Goal: Information Seeking & Learning: Check status

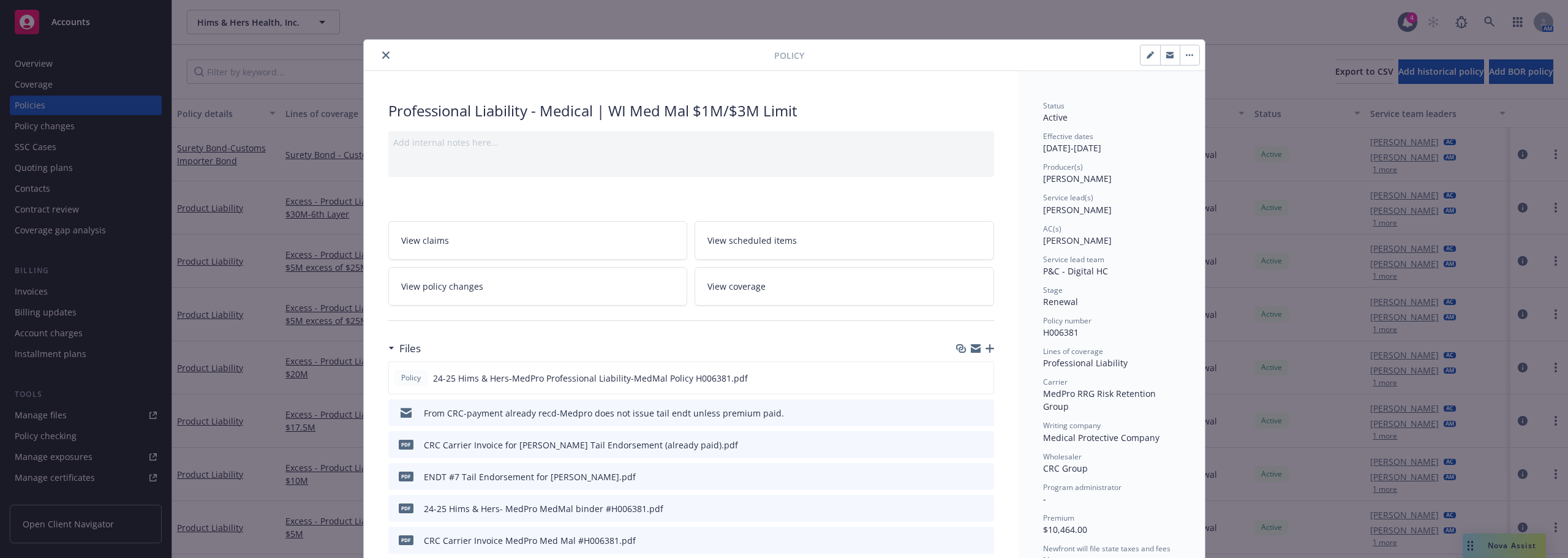
click at [384, 53] on icon "close" at bounding box center [385, 54] width 7 height 7
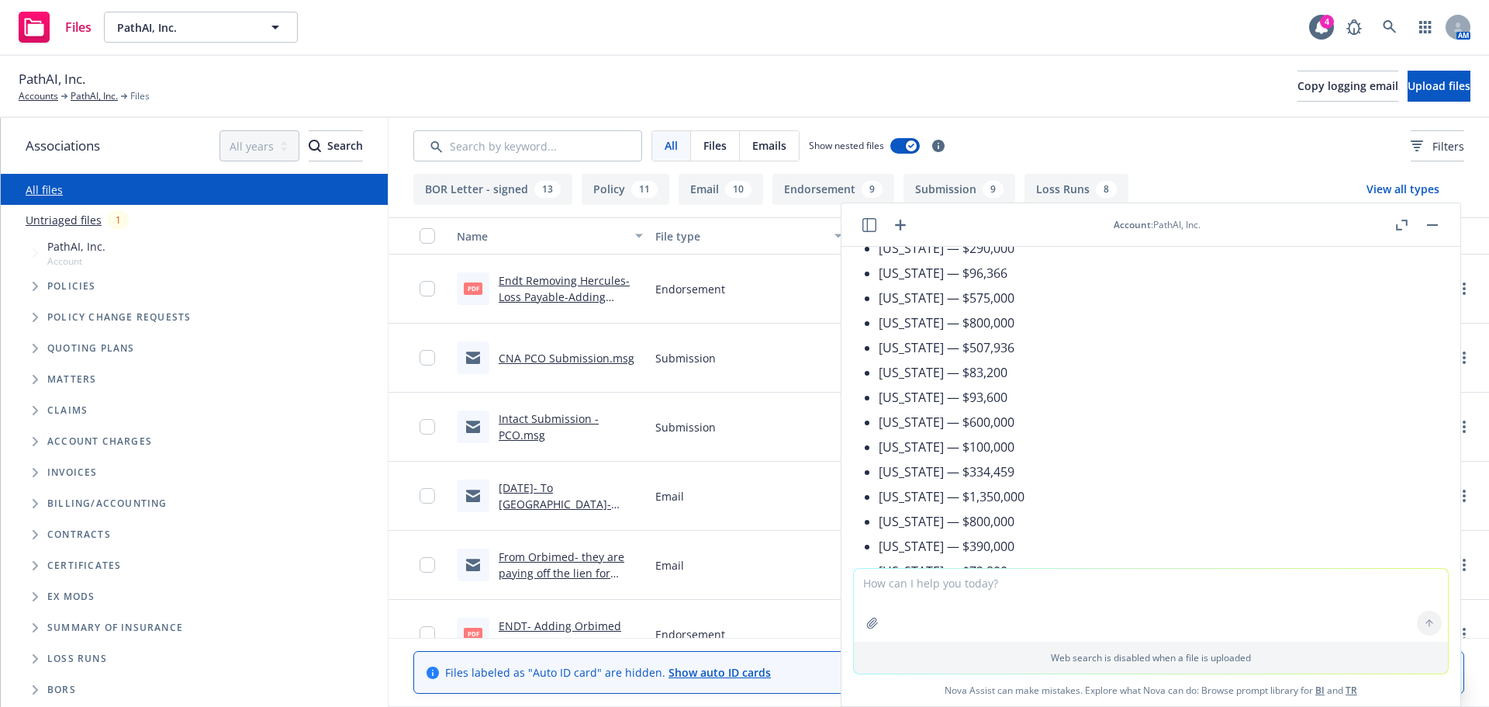
scroll to position [918, 0]
